Goal: Information Seeking & Learning: Learn about a topic

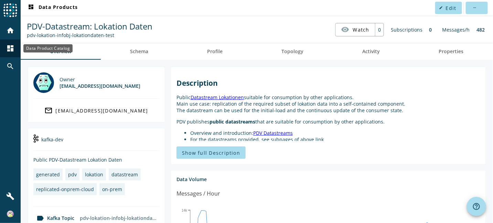
click at [10, 48] on mat-icon "dashboard" at bounding box center [10, 48] width 8 height 8
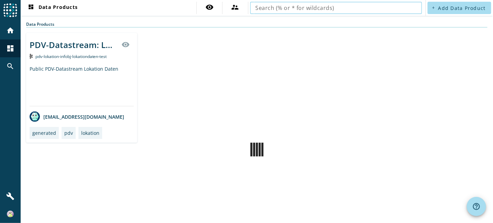
click at [390, 7] on input "text" at bounding box center [335, 8] width 161 height 8
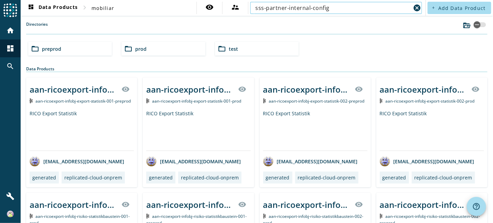
type input "sss-partner-internal-config"
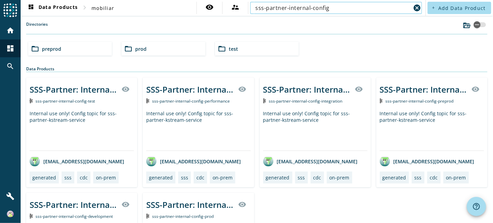
click at [98, 91] on div "SSS-Partner: Internal Config" at bounding box center [74, 89] width 88 height 11
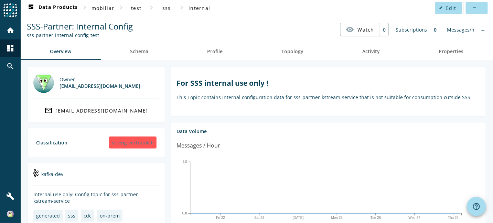
drag, startPoint x: 100, startPoint y: 34, endPoint x: 26, endPoint y: 37, distance: 73.6
click at [27, 37] on div "sss-partner-internal-config-test" at bounding box center [80, 35] width 106 height 7
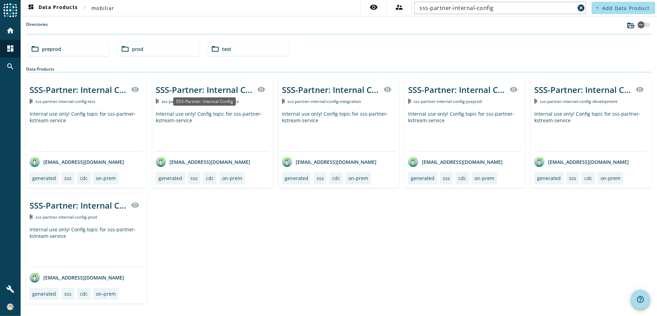
click at [216, 90] on div "SSS-Partner: Internal Config" at bounding box center [204, 89] width 97 height 11
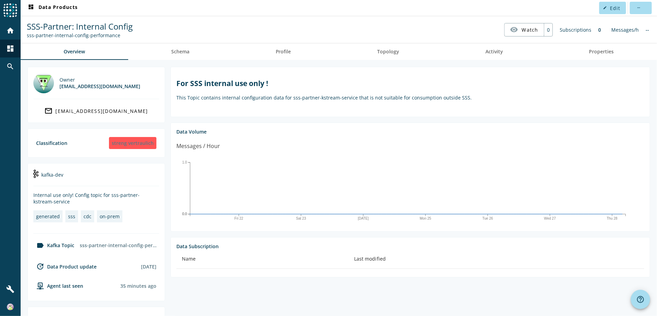
drag, startPoint x: 119, startPoint y: 37, endPoint x: 28, endPoint y: 37, distance: 91.4
click at [28, 37] on div "sss-partner-internal-config-performance" at bounding box center [80, 35] width 106 height 7
copy div "sss-partner-internal-config-performance"
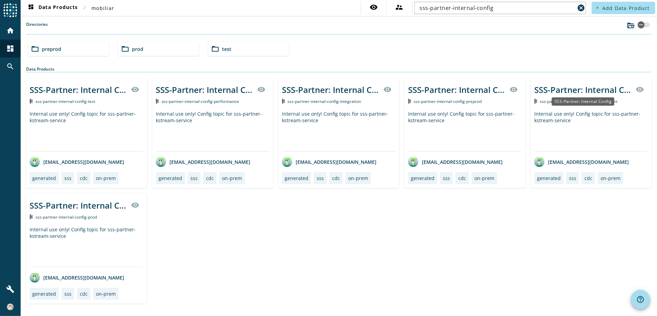
click at [492, 93] on div "SSS-Partner: Internal Config" at bounding box center [582, 89] width 97 height 11
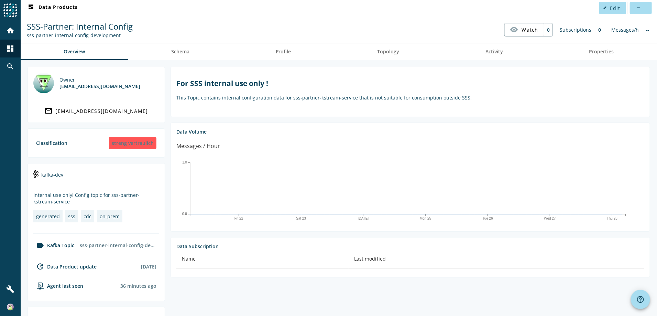
drag, startPoint x: 115, startPoint y: 34, endPoint x: 27, endPoint y: 36, distance: 88.0
click at [27, 36] on div "sss-partner-internal-config-development" at bounding box center [80, 35] width 106 height 7
copy div "sss-partner-internal-config-development"
click at [369, 96] on p "This Topic contains internal configuration data for sss-partner-kstream-service…" at bounding box center [410, 97] width 468 height 7
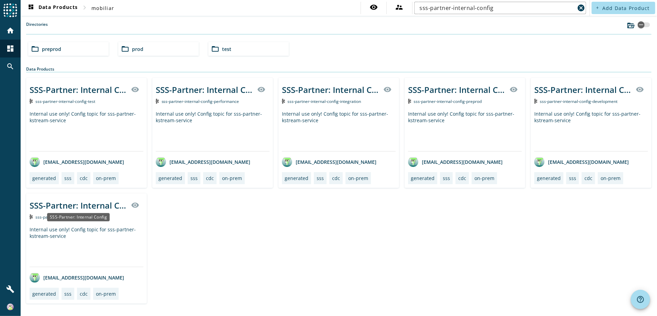
click at [84, 206] on div "SSS-Partner: Internal Config" at bounding box center [78, 204] width 97 height 11
